Goal: Task Accomplishment & Management: Manage account settings

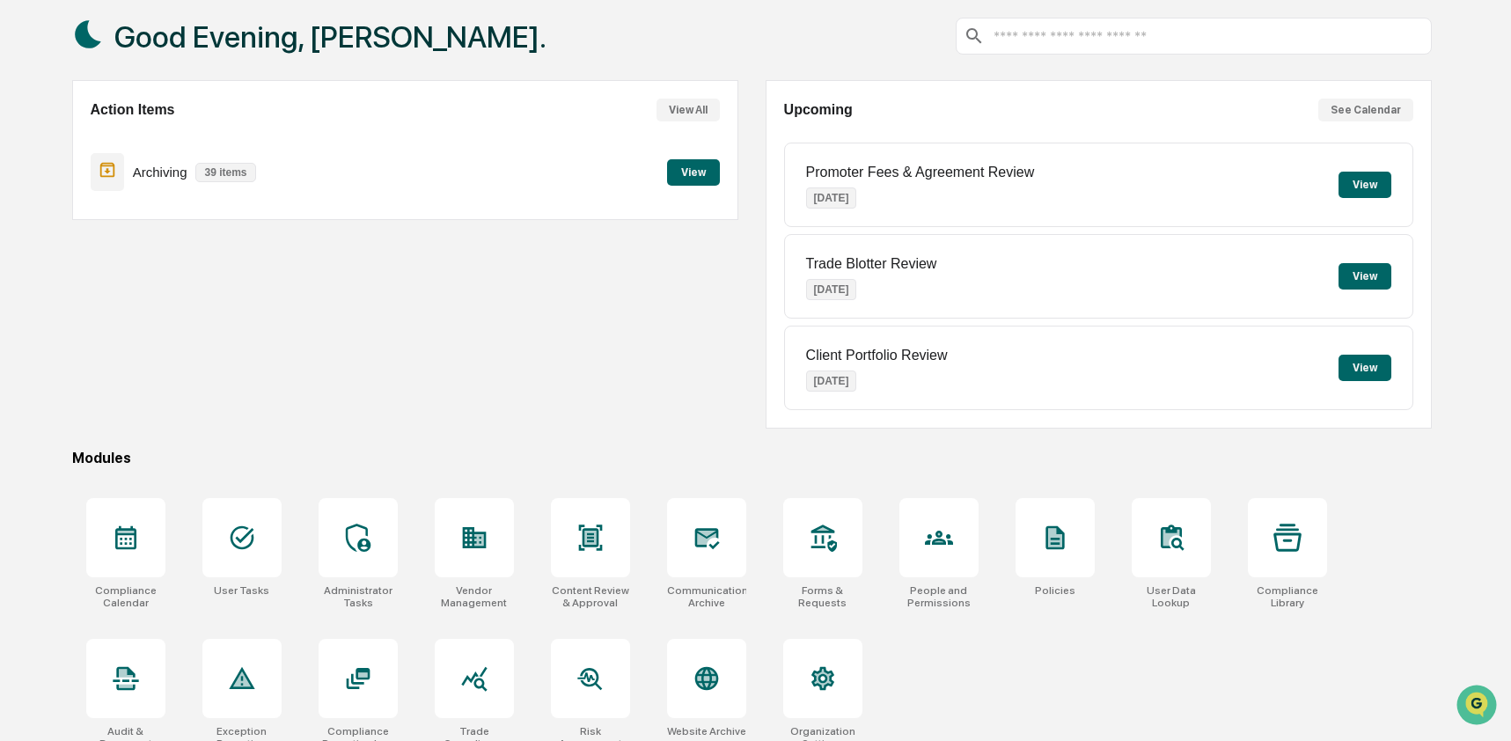
scroll to position [114, 0]
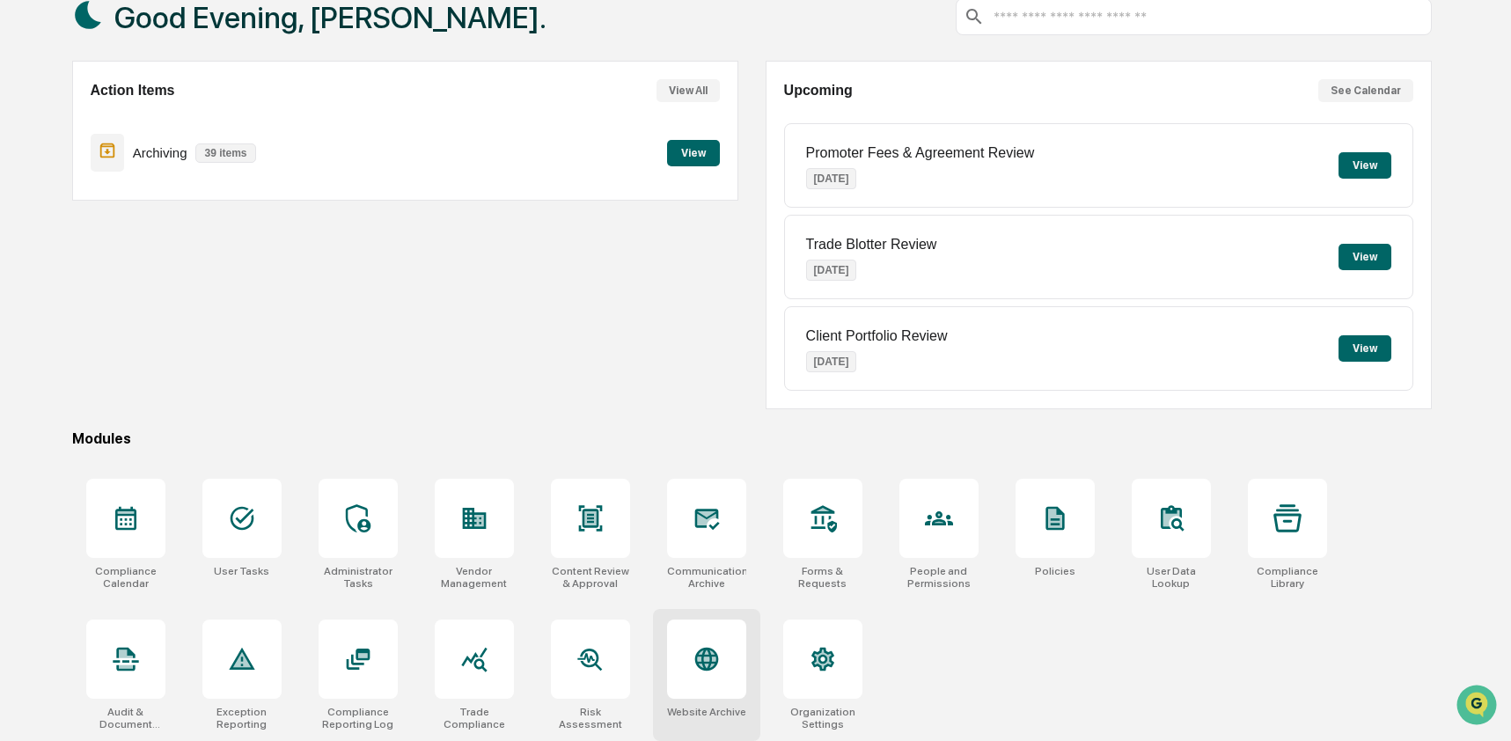
click at [701, 648] on icon at bounding box center [707, 660] width 24 height 24
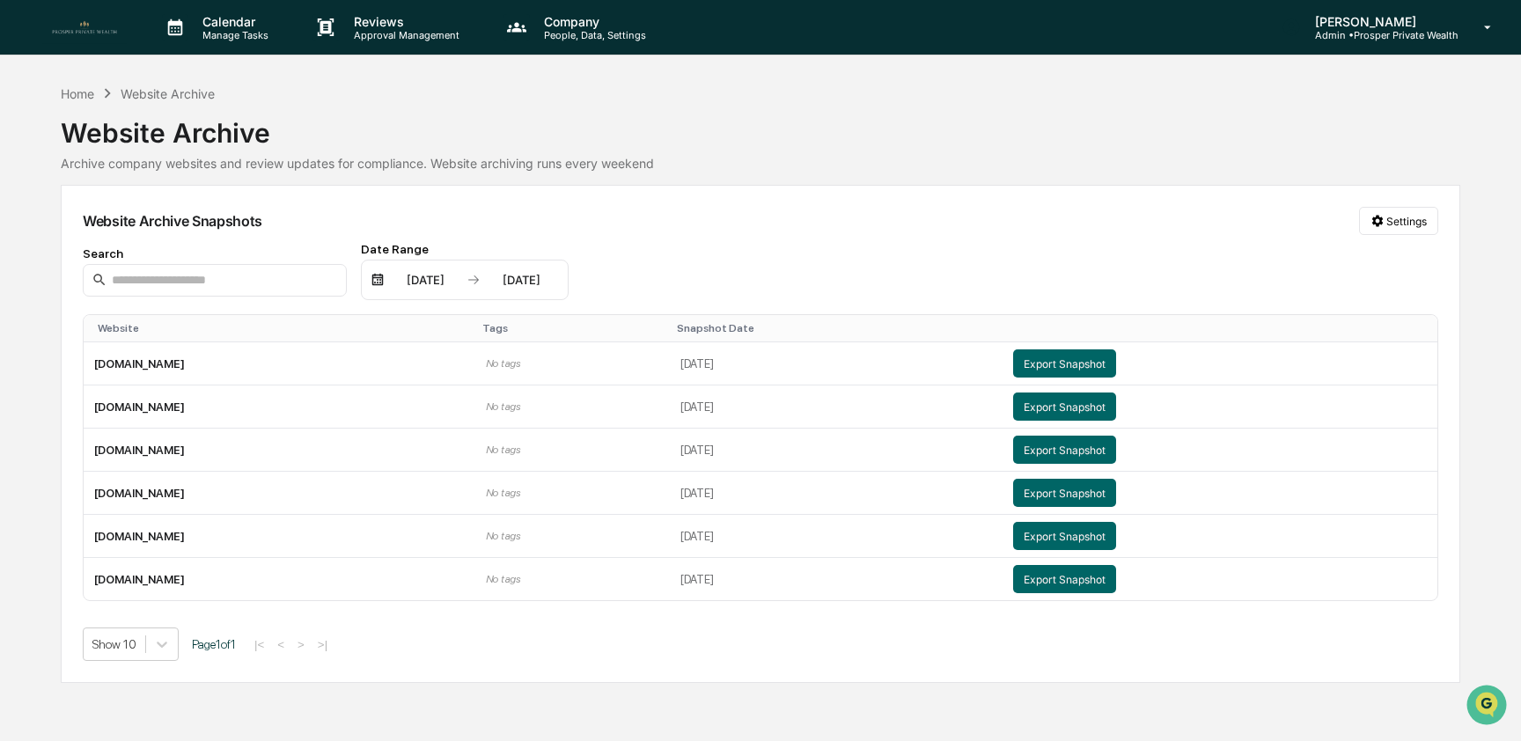
click at [1415, 35] on p "Admin • Prosper Private Wealth" at bounding box center [1380, 35] width 158 height 12
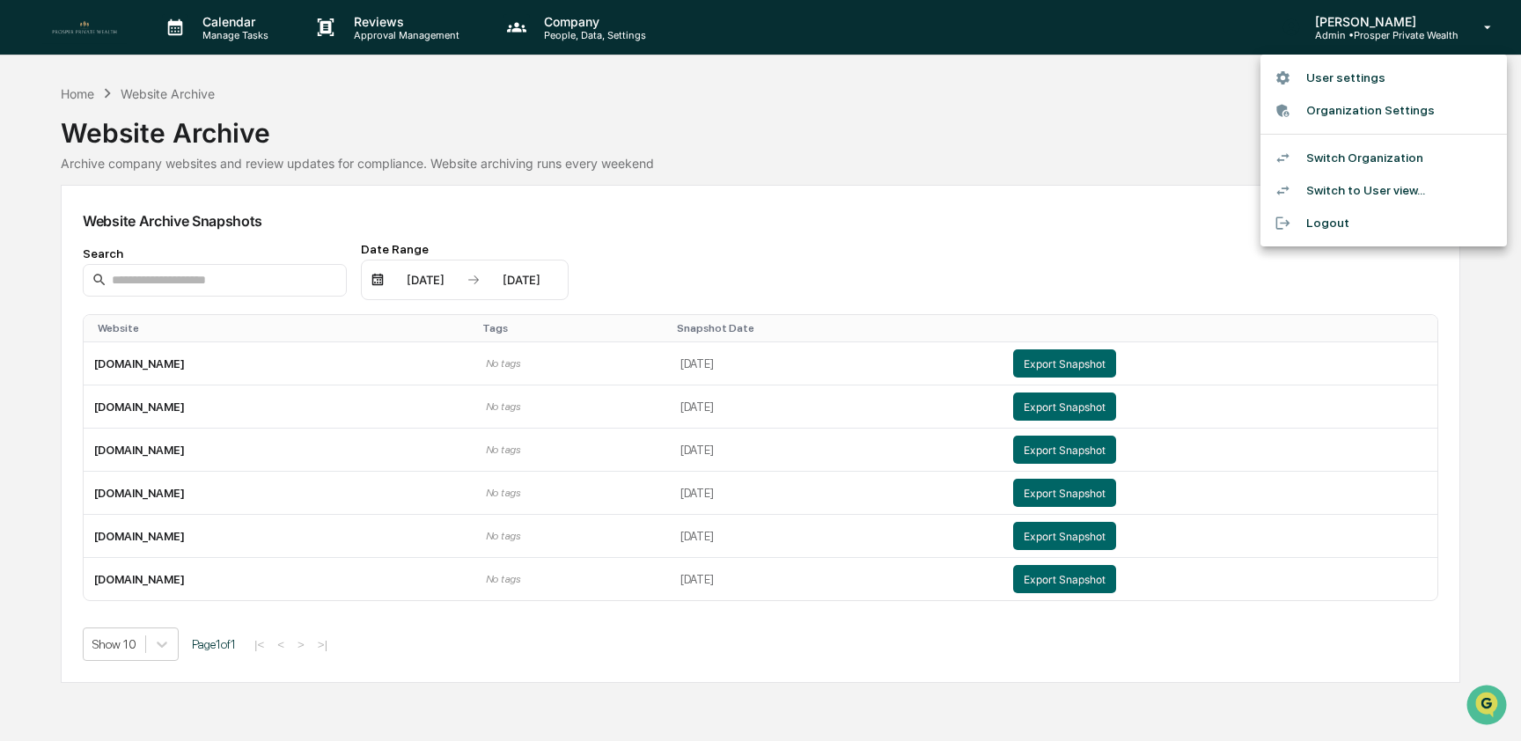
click at [1422, 143] on li "Switch Organization" at bounding box center [1384, 158] width 246 height 33
